Goal: Find specific page/section: Find specific page/section

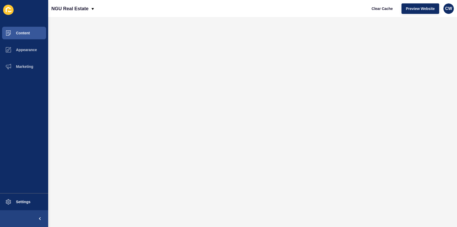
click at [36, 35] on button "Content" at bounding box center [24, 33] width 48 height 17
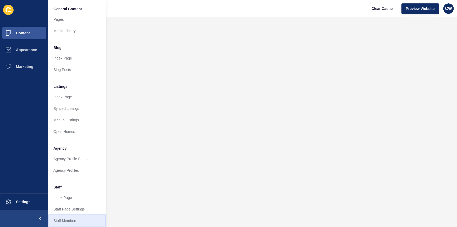
click at [63, 220] on link "Staff Members" at bounding box center [77, 221] width 58 height 12
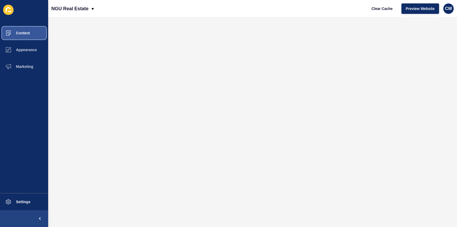
click at [33, 32] on button "Content" at bounding box center [24, 33] width 48 height 17
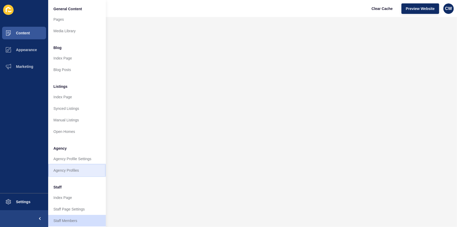
click at [83, 173] on link "Agency Profiles" at bounding box center [77, 170] width 58 height 12
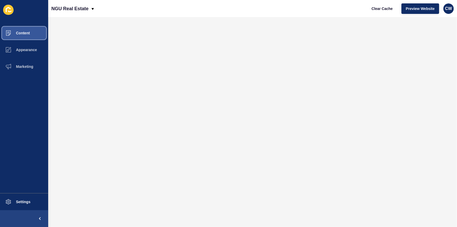
click at [40, 34] on button "Content" at bounding box center [24, 33] width 48 height 17
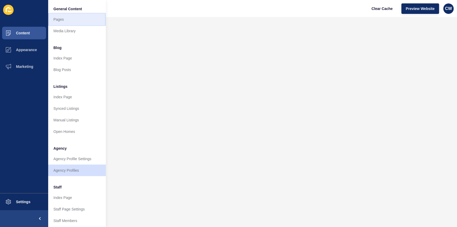
click at [77, 20] on link "Pages" at bounding box center [77, 20] width 58 height 12
